Goal: Navigation & Orientation: Go to known website

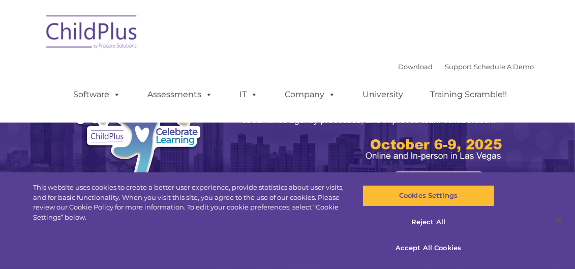
select select "MEDIUM"
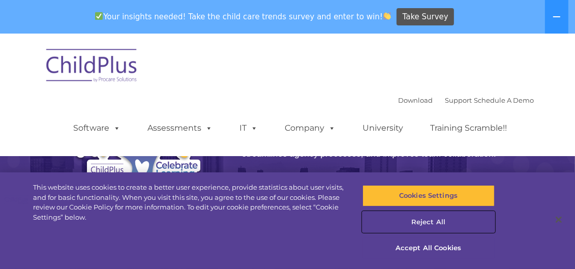
click at [429, 221] on button "Reject All" at bounding box center [429, 222] width 132 height 21
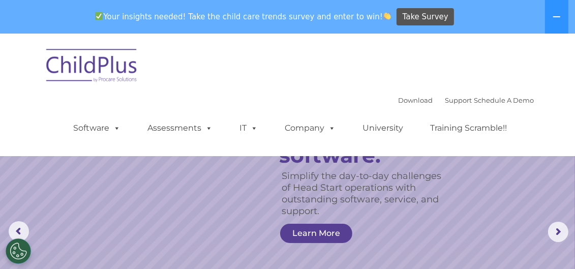
click at [101, 70] on img at bounding box center [92, 67] width 102 height 51
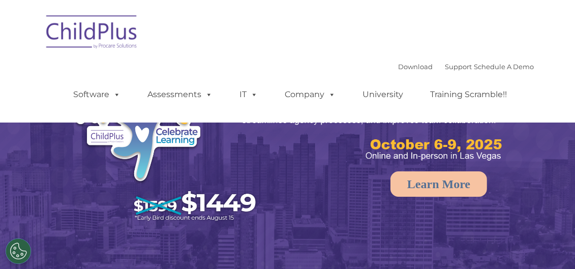
select select "MEDIUM"
